Goal: Task Accomplishment & Management: Use online tool/utility

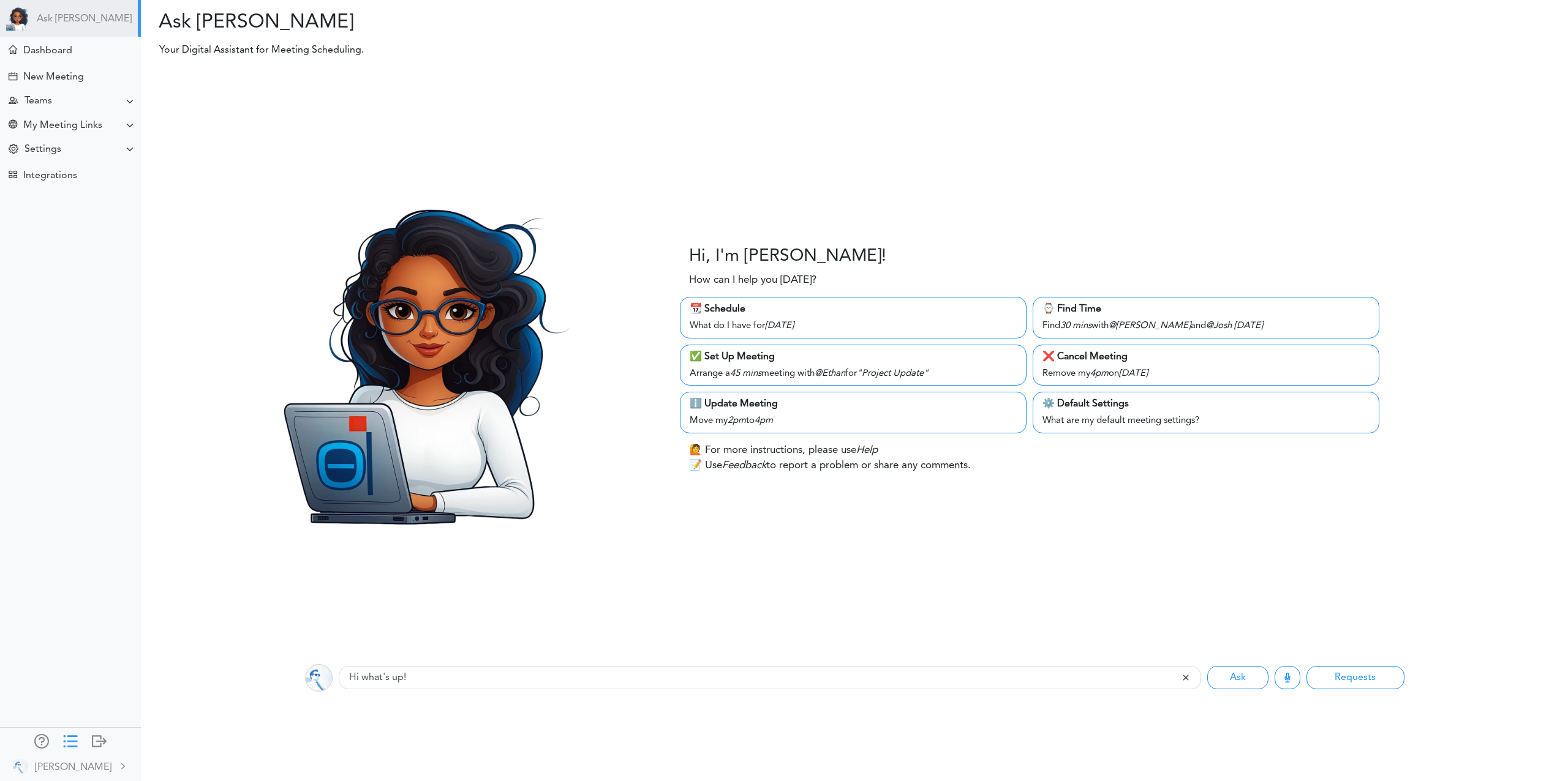
click at [71, 744] on div at bounding box center [70, 740] width 15 height 12
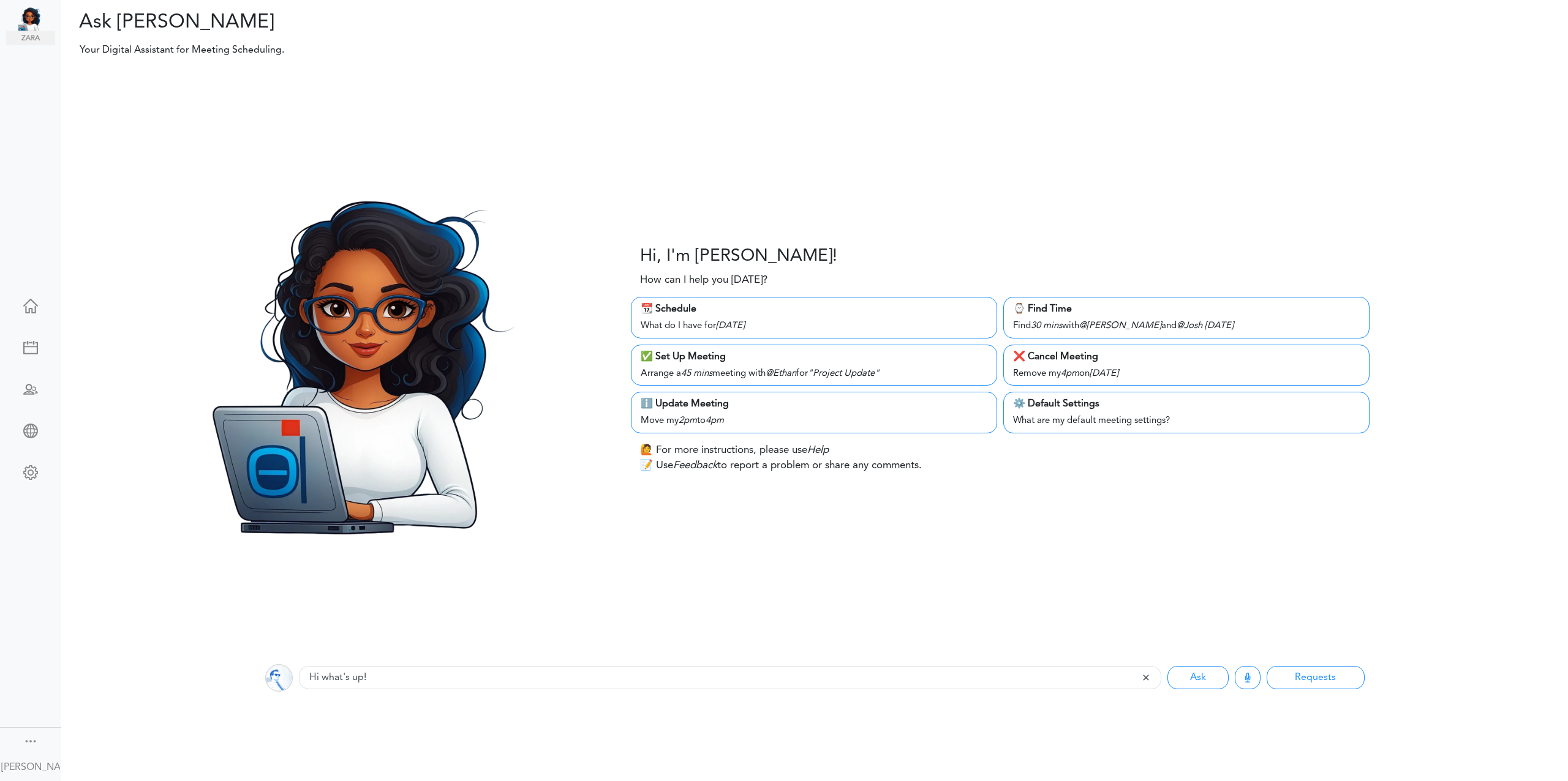
drag, startPoint x: 344, startPoint y: 665, endPoint x: 345, endPoint y: 675, distance: 10.0
click at [344, 665] on div "Listening... Hi what's up!" at bounding box center [730, 678] width 862 height 28
click at [345, 676] on input "Hi what's up!" at bounding box center [720, 678] width 843 height 24
click at [345, 676] on input "Hi what's up!" at bounding box center [720, 678] width 842 height 24
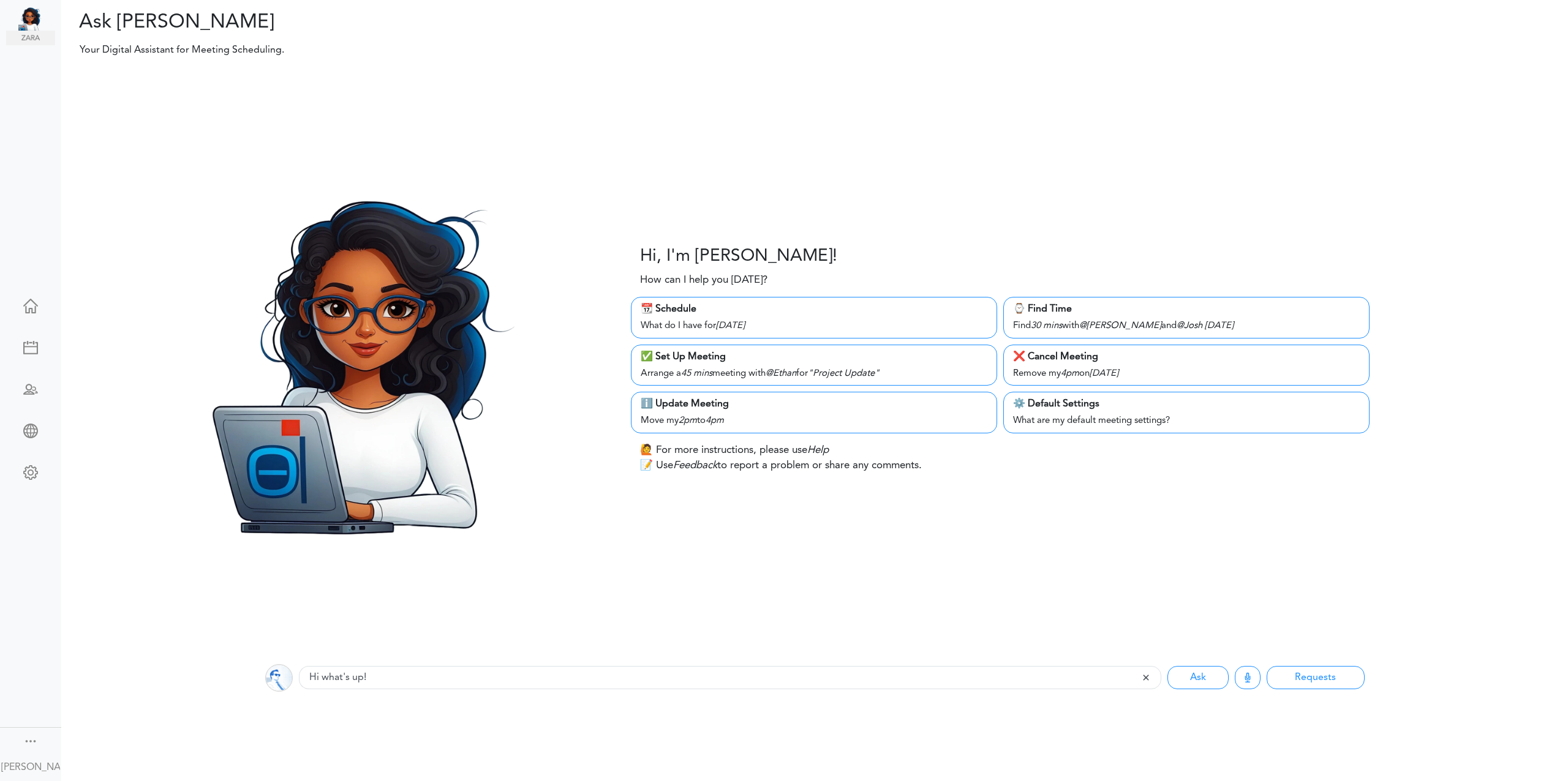
click at [245, 608] on div "Hi, I'm [PERSON_NAME]! How can I help you [DATE]? 📆 Schedule What do I have for…" at bounding box center [815, 360] width 1525 height 586
click at [32, 741] on div at bounding box center [31, 740] width 15 height 12
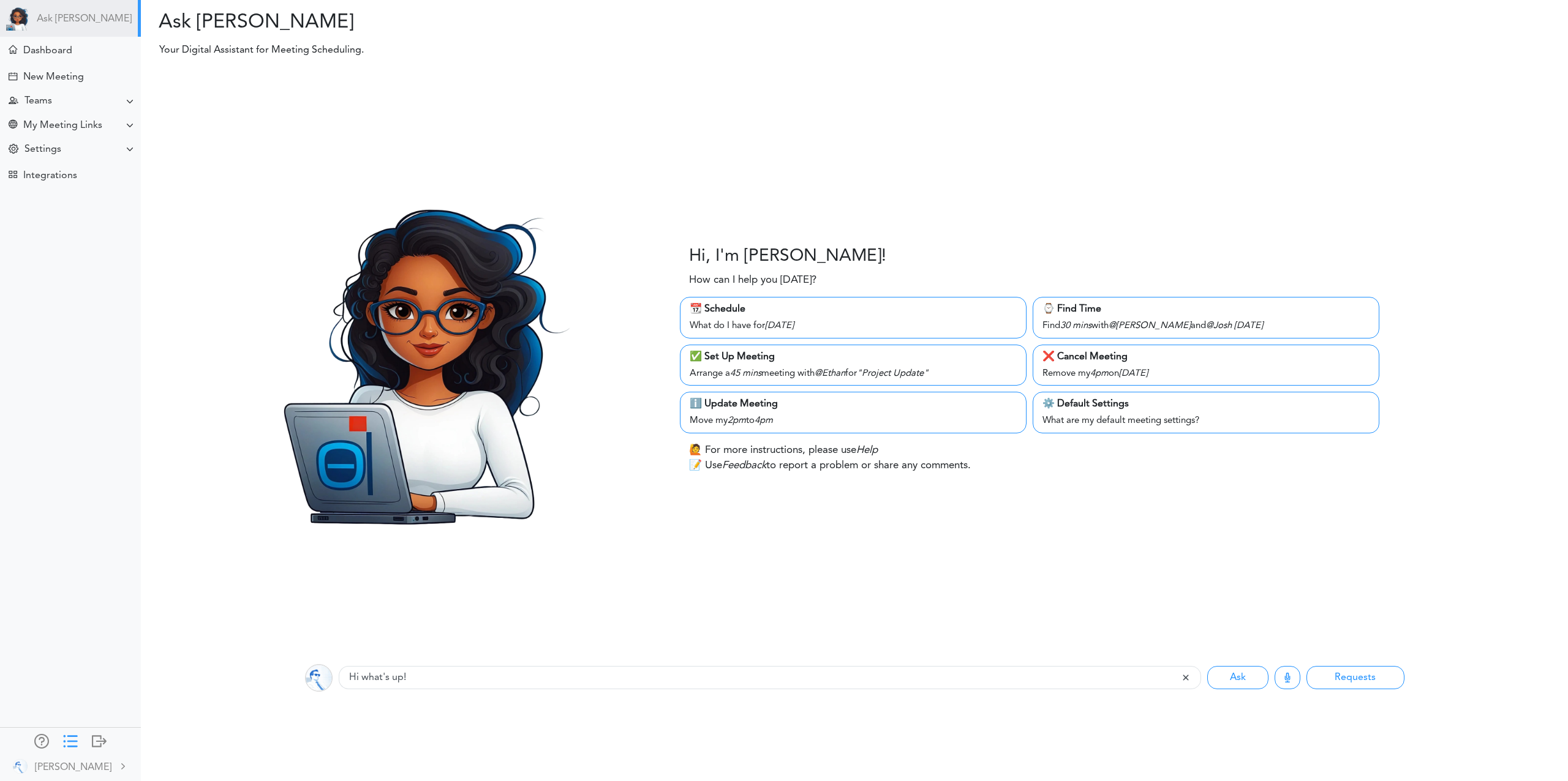
click at [71, 744] on div at bounding box center [70, 740] width 15 height 12
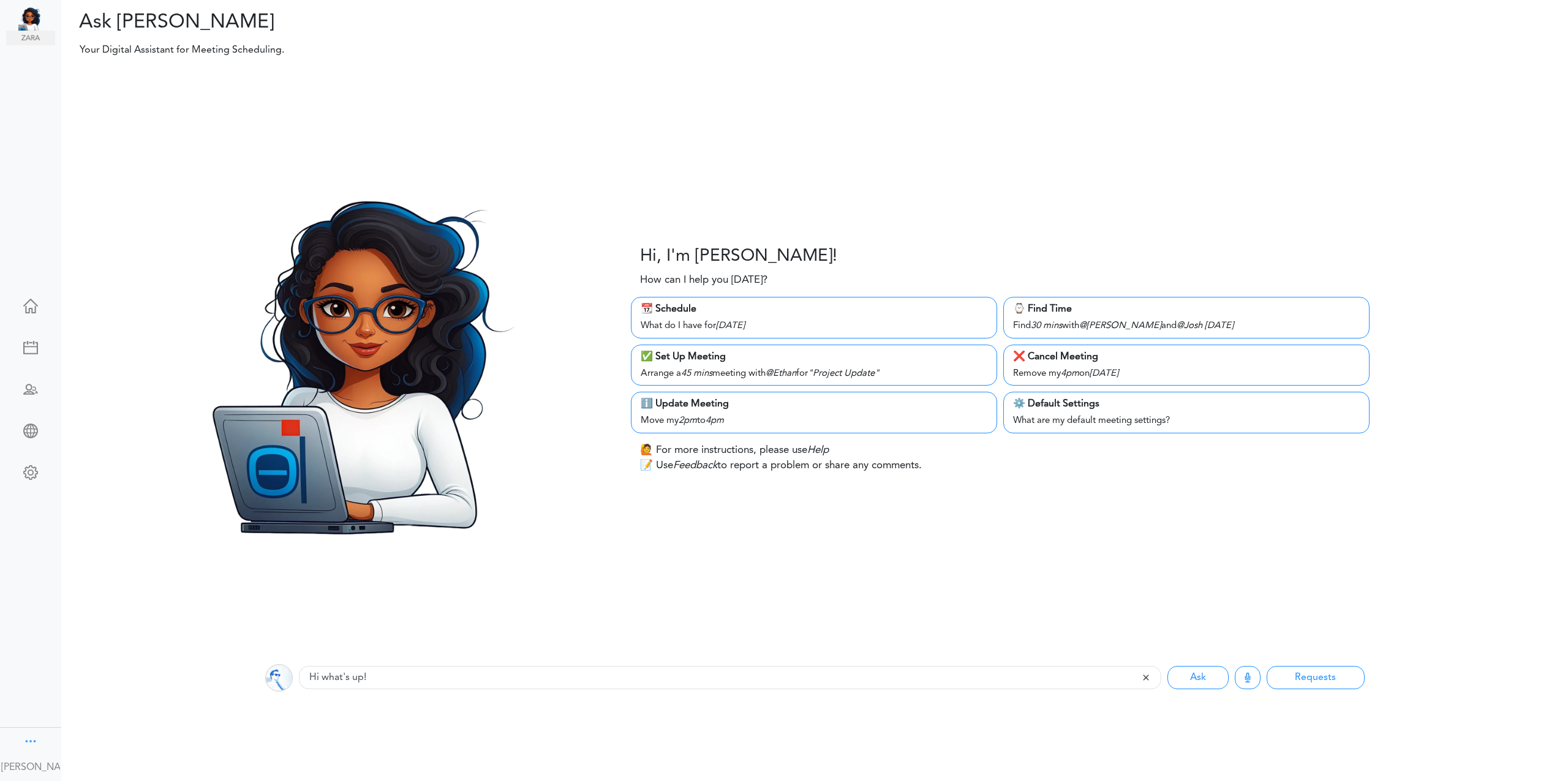
click at [30, 741] on div at bounding box center [31, 740] width 15 height 12
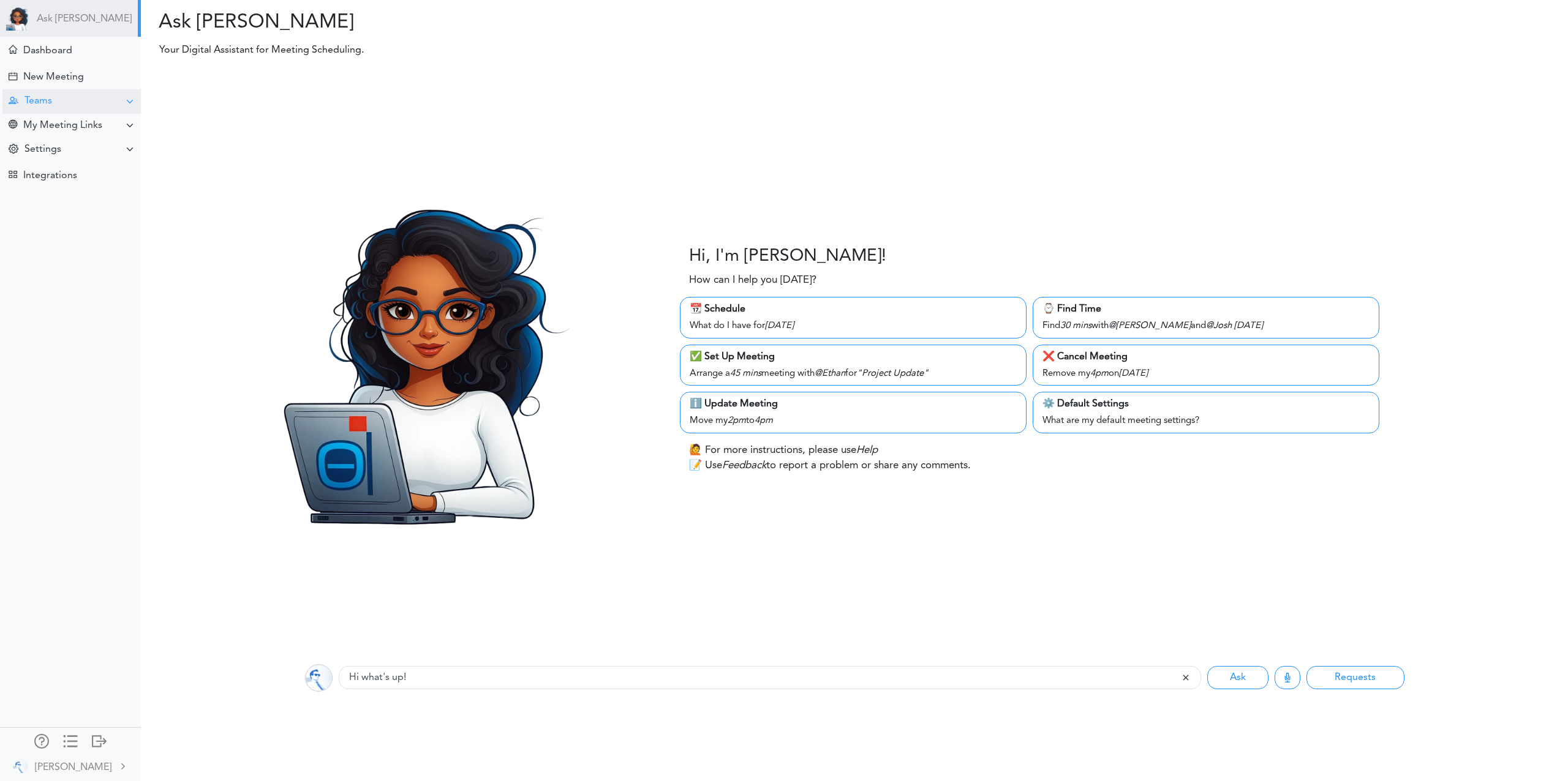
click at [133, 100] on div at bounding box center [130, 102] width 10 height 10
click at [131, 128] on div at bounding box center [130, 125] width 10 height 10
click at [17, 59] on div "Dashboard" at bounding box center [72, 50] width 139 height 26
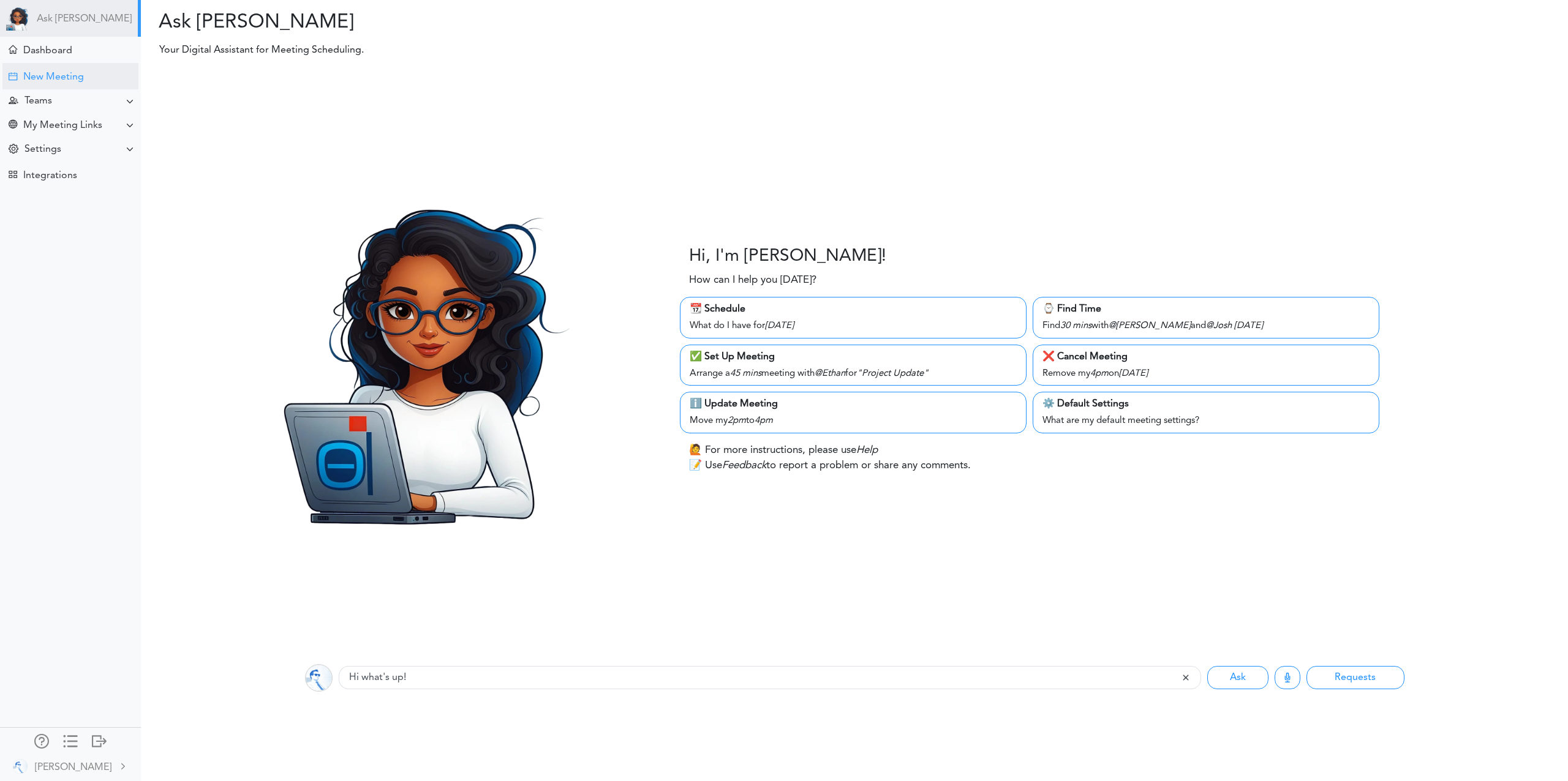
click at [41, 77] on div "New Meeting" at bounding box center [53, 77] width 60 height 12
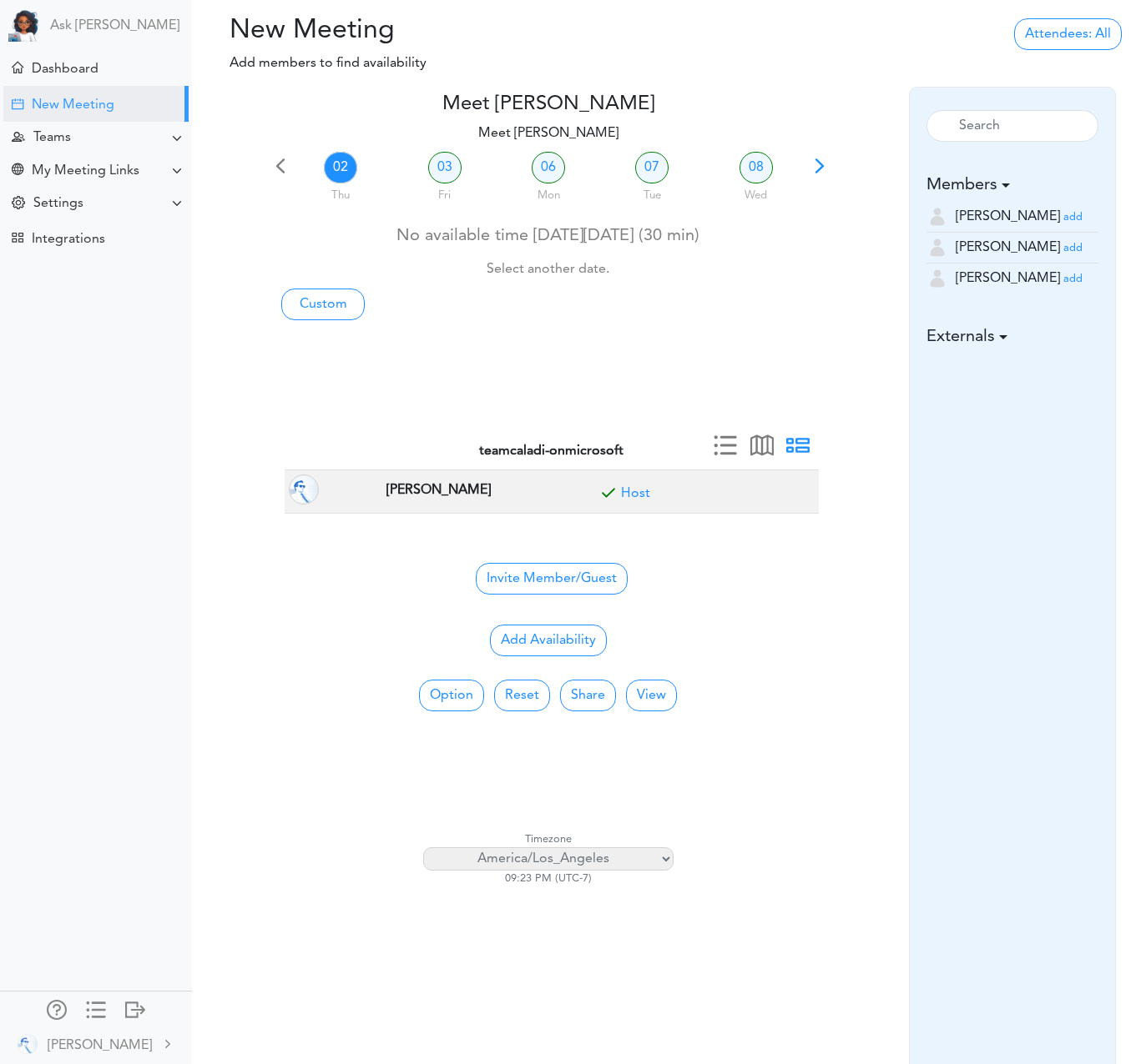
click at [1064, 282] on small "add" at bounding box center [1073, 279] width 19 height 10
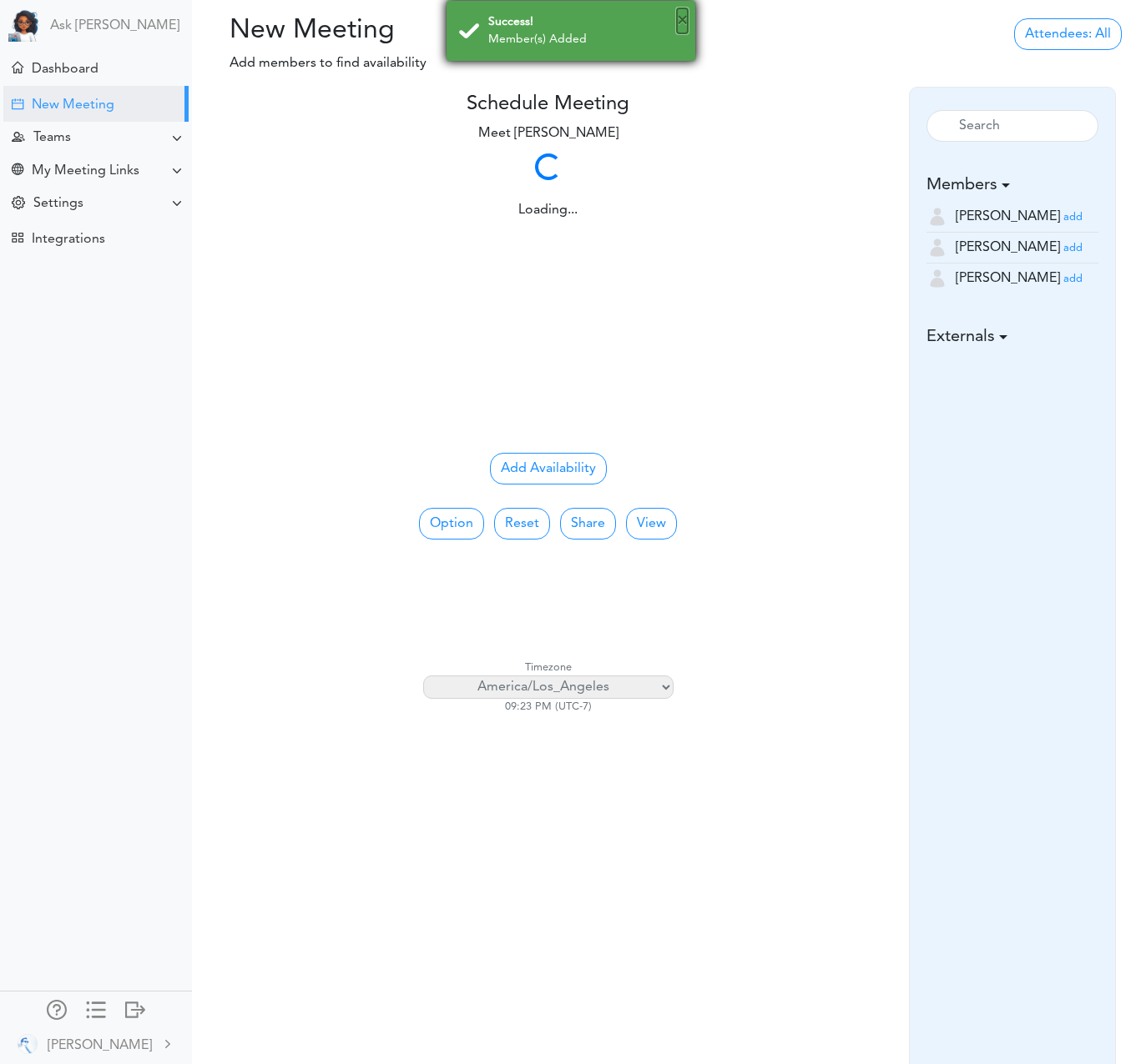
click at [686, 25] on button "×" at bounding box center [682, 21] width 10 height 25
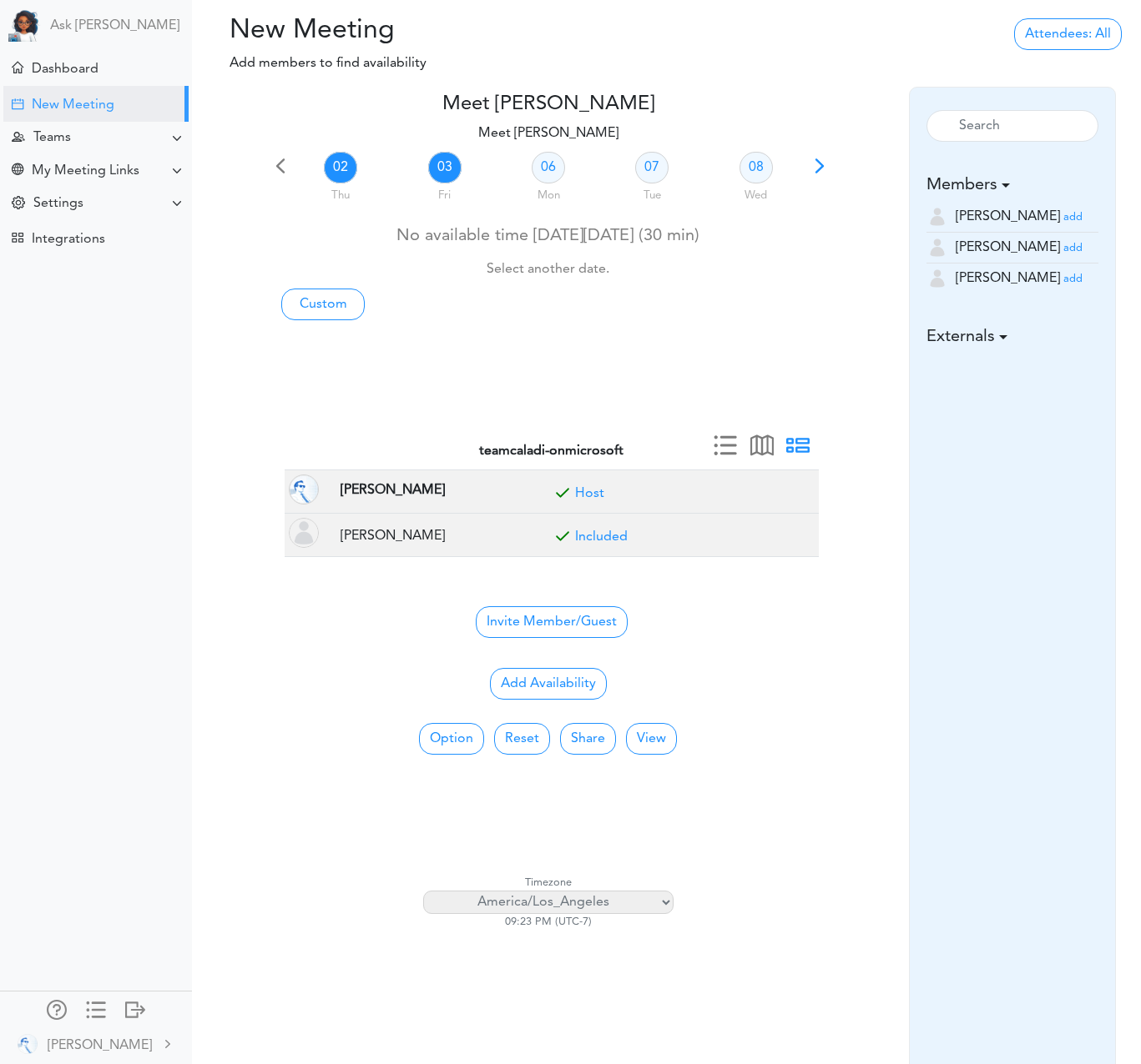
click at [448, 169] on link "03" at bounding box center [444, 168] width 33 height 32
click at [545, 175] on link "06" at bounding box center [548, 168] width 33 height 32
click at [658, 171] on link "07" at bounding box center [651, 168] width 33 height 32
click at [759, 169] on link "08" at bounding box center [756, 168] width 33 height 32
click at [448, 171] on link "03" at bounding box center [444, 168] width 33 height 32
